Goal: Check status: Check status

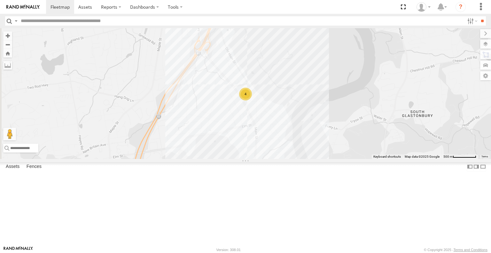
click at [0, 0] on div at bounding box center [0, 0] width 0 height 0
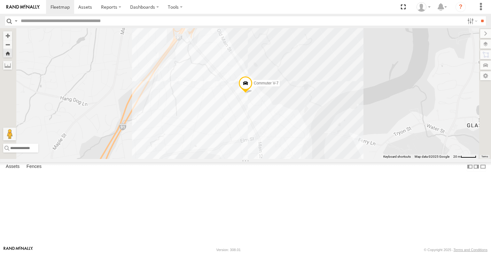
click at [0, 0] on div at bounding box center [0, 0] width 0 height 0
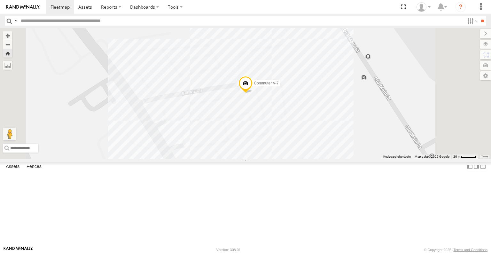
click at [278, 86] on span "Commuter V-7" at bounding box center [266, 83] width 25 height 4
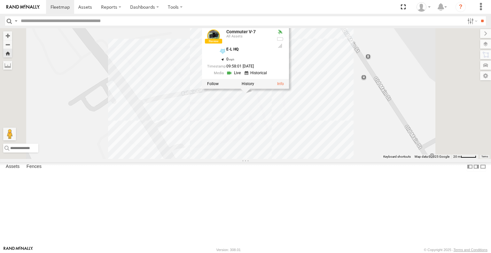
click at [289, 89] on div at bounding box center [245, 84] width 87 height 10
click at [254, 86] on label at bounding box center [248, 84] width 12 height 4
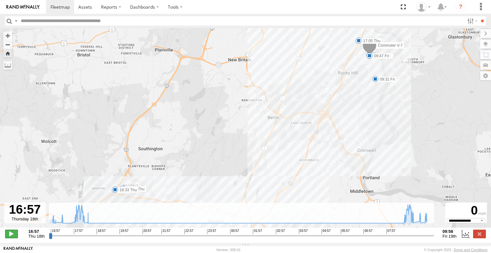
click at [6, 238] on span at bounding box center [11, 234] width 13 height 8
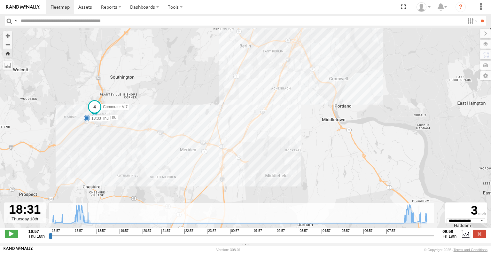
type input "**********"
